Goal: Task Accomplishment & Management: Use online tool/utility

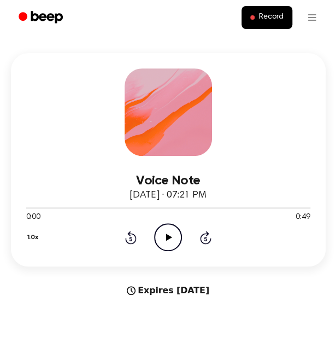
scroll to position [73, 0]
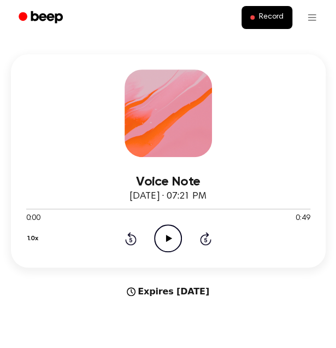
click at [169, 240] on icon "Play Audio" at bounding box center [168, 238] width 28 height 28
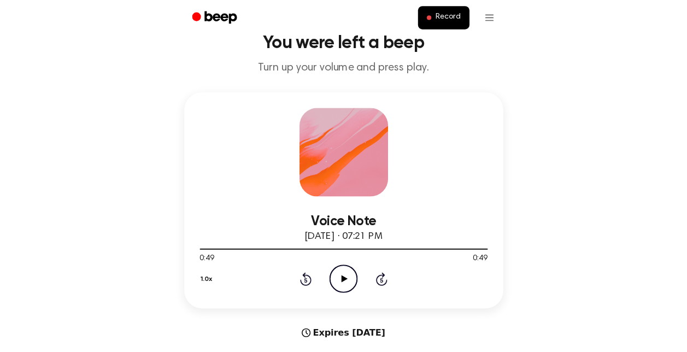
scroll to position [0, 0]
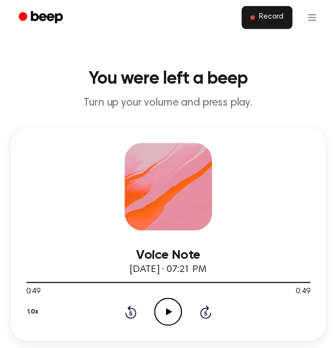
click at [260, 15] on span "Record" at bounding box center [271, 18] width 25 height 10
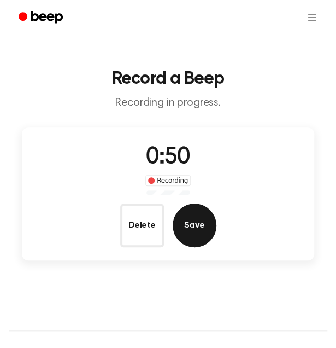
click at [207, 237] on button "Save" at bounding box center [195, 225] width 44 height 44
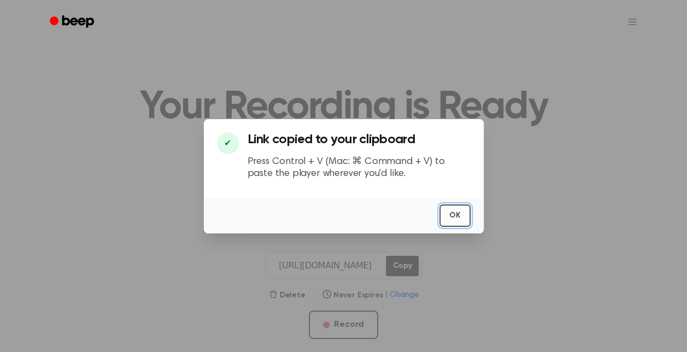
click at [457, 216] on button "OK" at bounding box center [454, 215] width 31 height 22
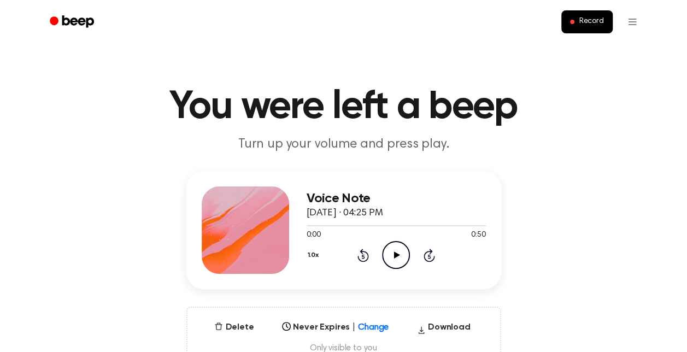
click at [399, 258] on icon "Play Audio" at bounding box center [396, 255] width 28 height 28
click at [402, 257] on icon "Pause Audio" at bounding box center [396, 255] width 28 height 28
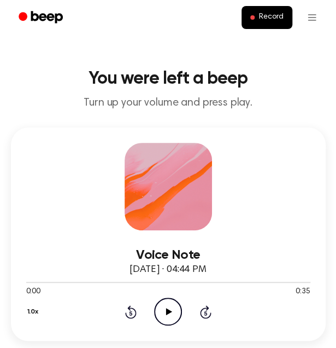
click at [177, 311] on icon "Play Audio" at bounding box center [168, 311] width 28 height 28
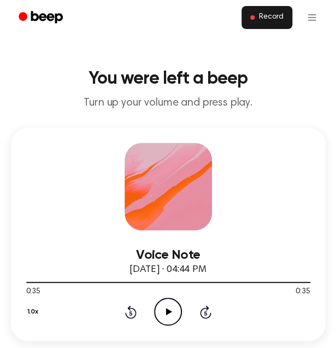
click at [262, 20] on span "Record" at bounding box center [271, 18] width 25 height 10
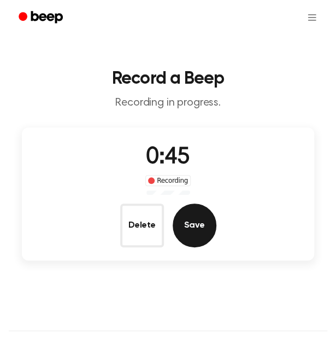
click at [198, 216] on button "Save" at bounding box center [195, 225] width 44 height 44
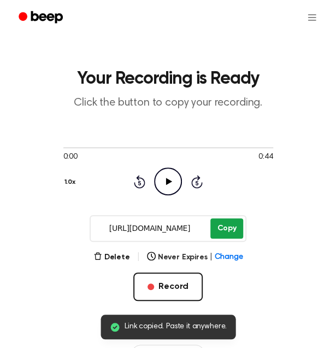
click at [225, 225] on button "Copy" at bounding box center [226, 228] width 32 height 20
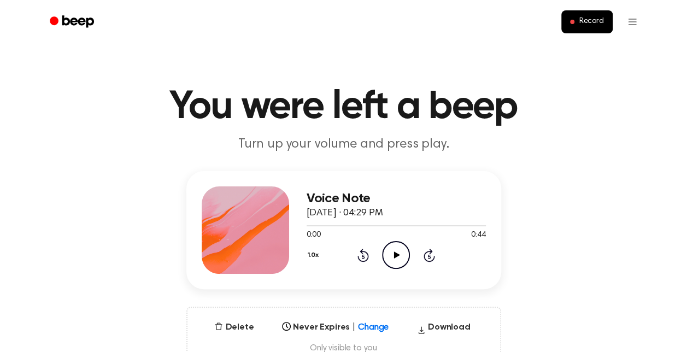
click at [402, 256] on icon "Play Audio" at bounding box center [396, 255] width 28 height 28
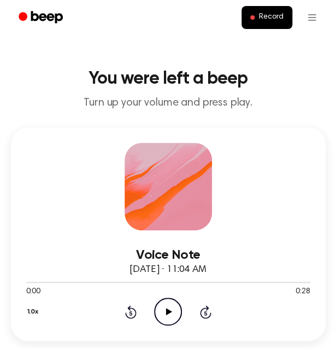
click at [169, 309] on icon "Play Audio" at bounding box center [168, 311] width 28 height 28
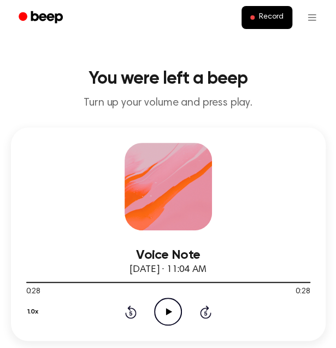
click at [169, 309] on icon "Play Audio" at bounding box center [168, 311] width 28 height 28
click at [271, 18] on span "Record" at bounding box center [271, 18] width 25 height 10
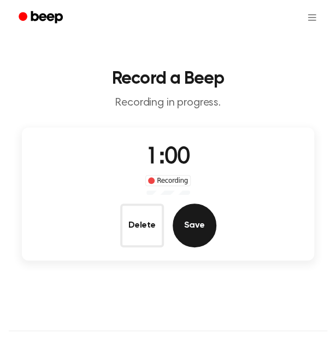
click at [200, 228] on button "Save" at bounding box center [195, 225] width 44 height 44
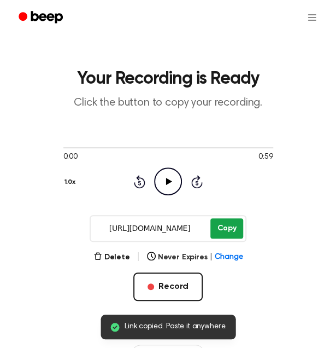
click at [225, 228] on button "Copy" at bounding box center [226, 228] width 32 height 20
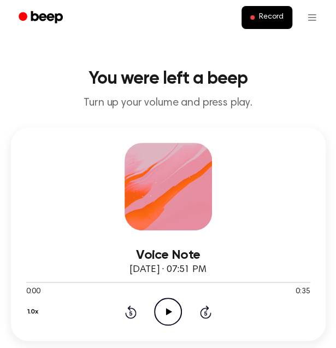
click at [173, 318] on icon "Play Audio" at bounding box center [168, 311] width 28 height 28
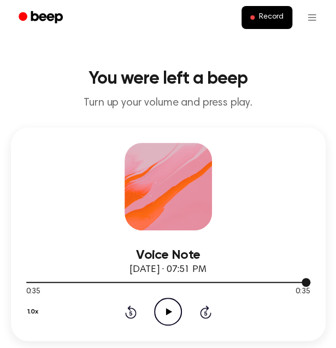
click at [284, 282] on div at bounding box center [168, 281] width 284 height 1
click at [176, 308] on icon "Play Audio" at bounding box center [168, 311] width 28 height 28
